Goal: Task Accomplishment & Management: Manage account settings

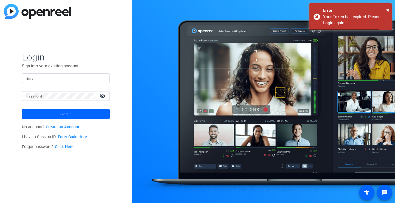
click at [39, 79] on input "Email" at bounding box center [65, 78] width 79 height 7
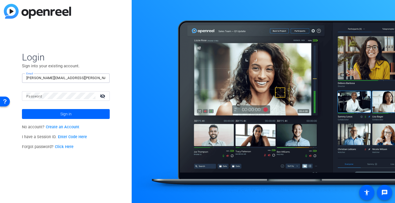
type input "[PERSON_NAME][EMAIL_ADDRESS][PERSON_NAME][DOMAIN_NAME]"
click at [22, 109] on button "Sign in" at bounding box center [66, 114] width 88 height 10
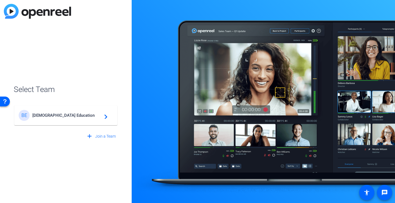
click at [104, 117] on mat-icon "navigate_next" at bounding box center [104, 115] width 7 height 7
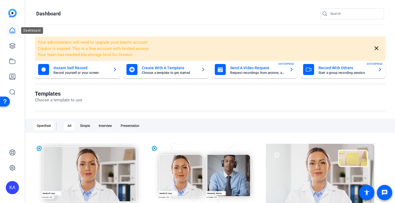
click at [12, 30] on icon at bounding box center [12, 30] width 7 height 7
click at [15, 45] on icon at bounding box center [12, 45] width 5 height 5
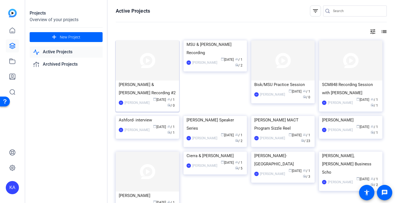
click at [158, 75] on img at bounding box center [147, 60] width 63 height 40
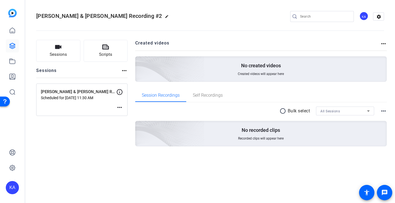
click at [103, 103] on div "[PERSON_NAME] & [PERSON_NAME] Recording #2 Scheduled for [DATE] 11:30 AM more_h…" at bounding box center [81, 99] width 91 height 32
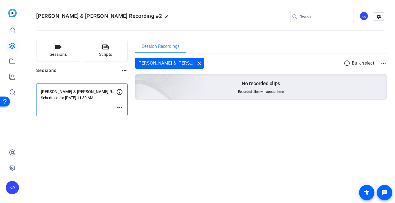
click at [117, 107] on mat-icon "more_horiz" at bounding box center [119, 107] width 7 height 7
click at [123, 115] on span "Edit Session" at bounding box center [133, 115] width 25 height 7
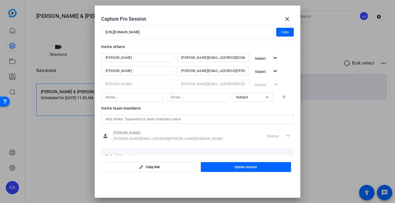
scroll to position [27, 0]
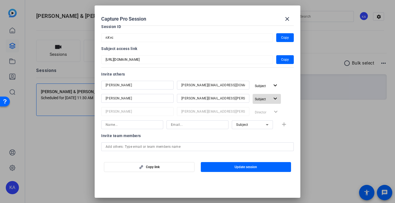
click at [272, 99] on mat-icon "expand_more" at bounding box center [275, 98] width 7 height 7
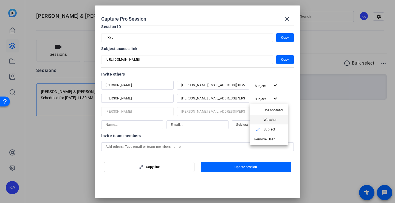
click at [274, 116] on span "Watcher" at bounding box center [273, 119] width 20 height 7
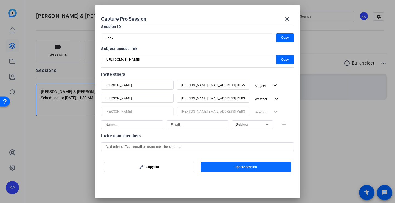
click at [270, 167] on span "button" at bounding box center [246, 166] width 90 height 13
